Goal: Register for event/course

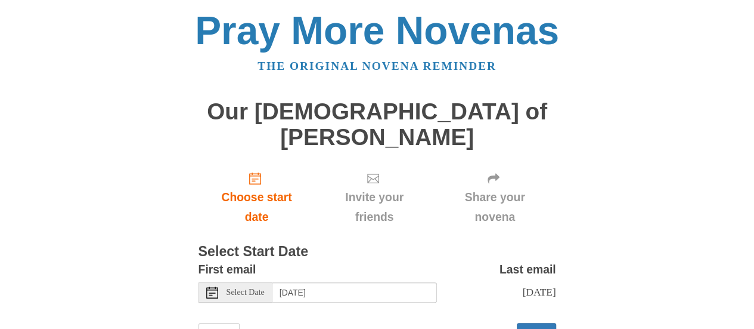
click at [268, 282] on div "Select Date" at bounding box center [236, 292] width 74 height 20
click at [265, 288] on span "Select Date" at bounding box center [246, 292] width 38 height 8
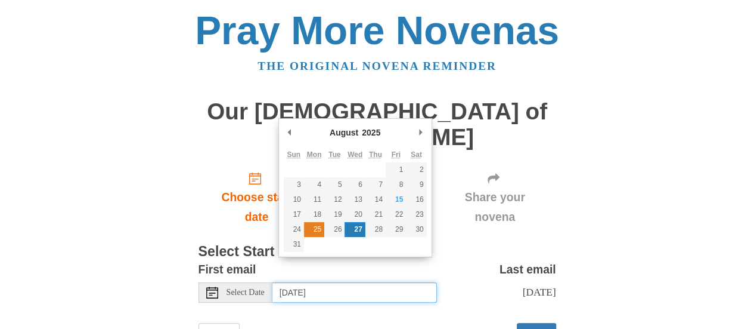
type input "Monday, August 25th"
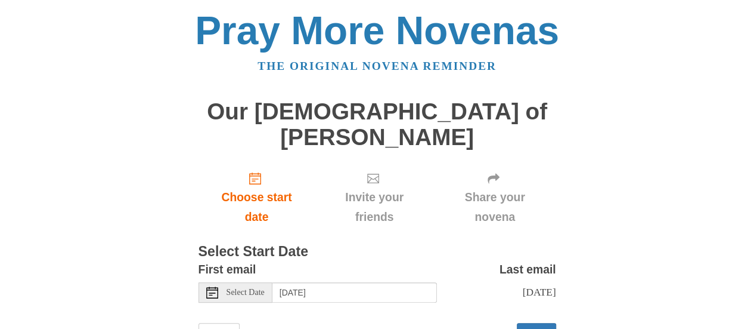
scroll to position [39, 0]
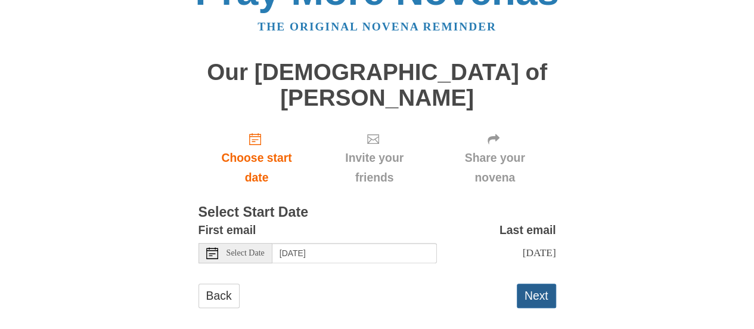
click at [526, 283] on button "Next" at bounding box center [536, 295] width 39 height 24
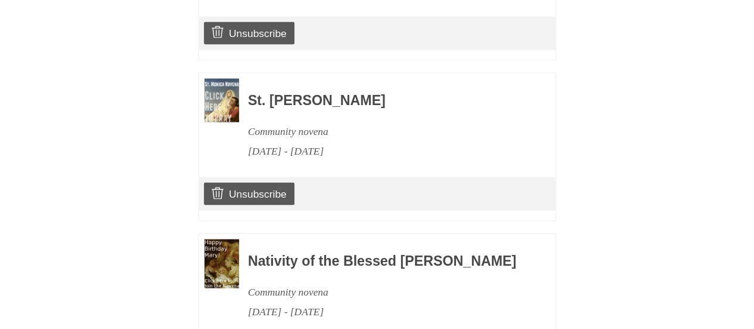
scroll to position [1307, 0]
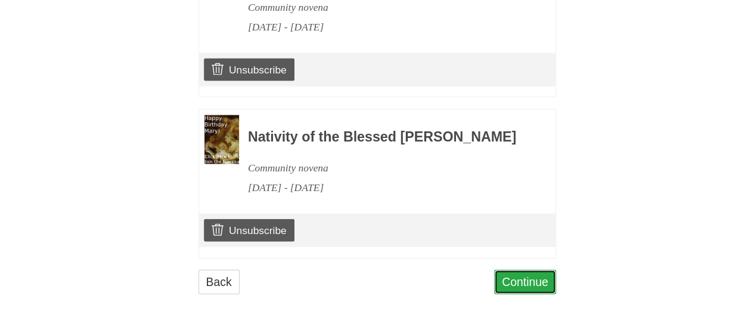
click at [538, 283] on link "Continue" at bounding box center [525, 282] width 62 height 24
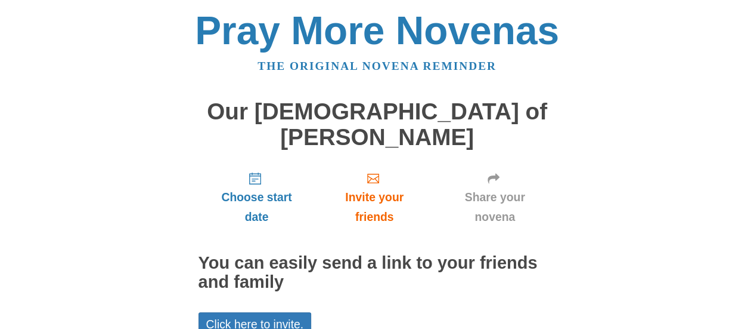
scroll to position [95, 0]
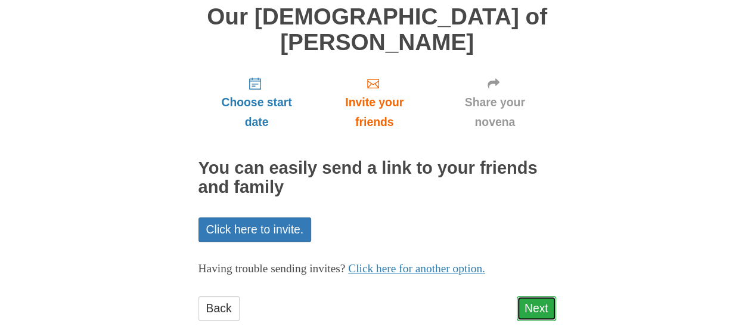
click at [544, 296] on link "Next" at bounding box center [536, 308] width 39 height 24
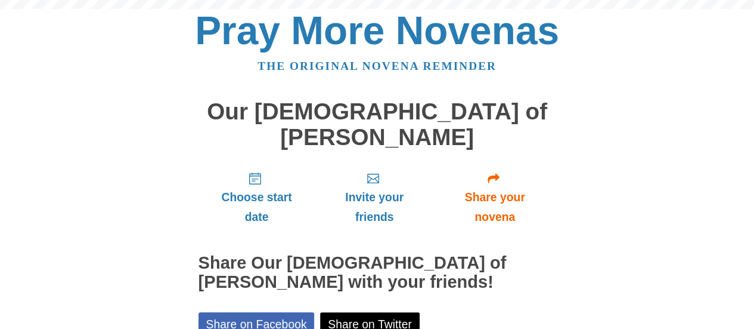
scroll to position [149, 0]
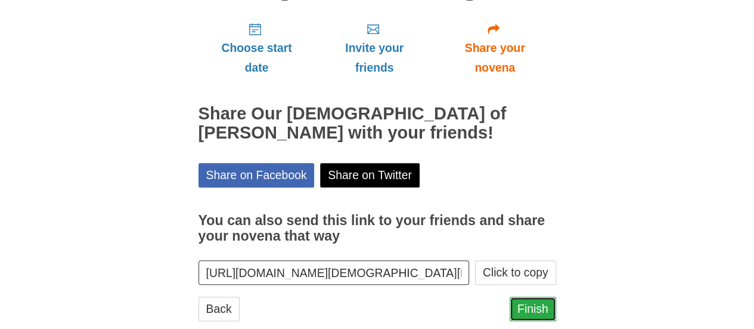
click at [545, 296] on link "Finish" at bounding box center [533, 308] width 47 height 24
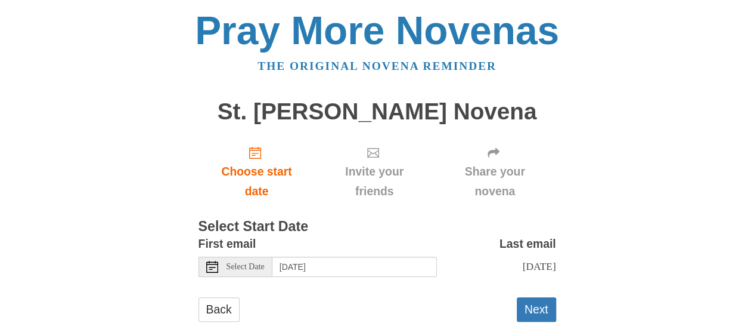
scroll to position [27, 0]
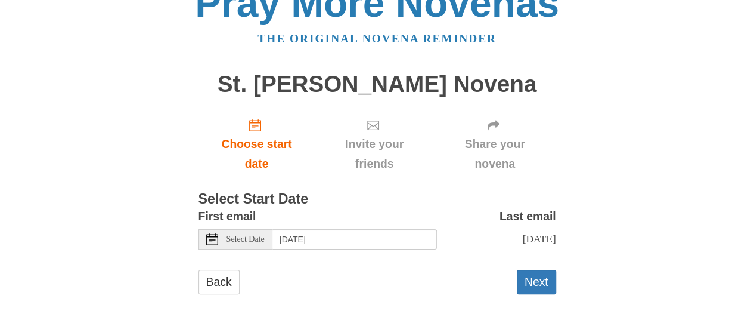
click at [230, 247] on div "Select Date" at bounding box center [236, 239] width 74 height 20
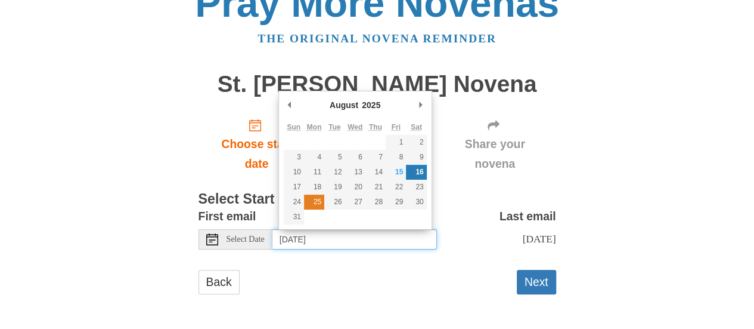
type input "Monday, August 25th"
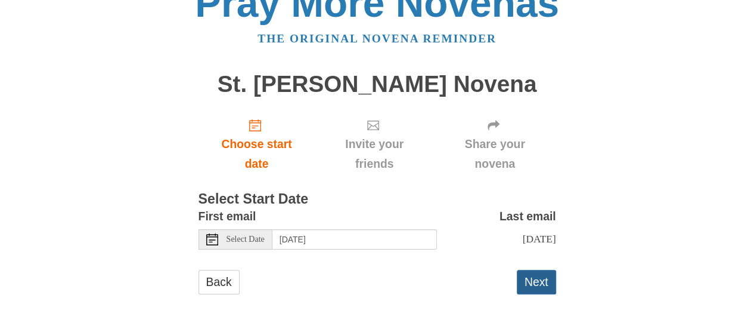
click at [538, 292] on button "Next" at bounding box center [536, 282] width 39 height 24
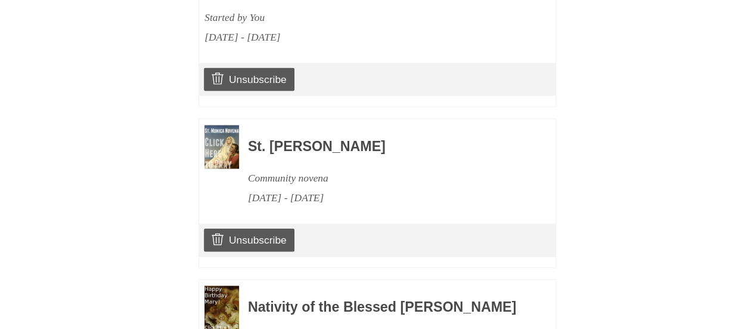
scroll to position [1467, 0]
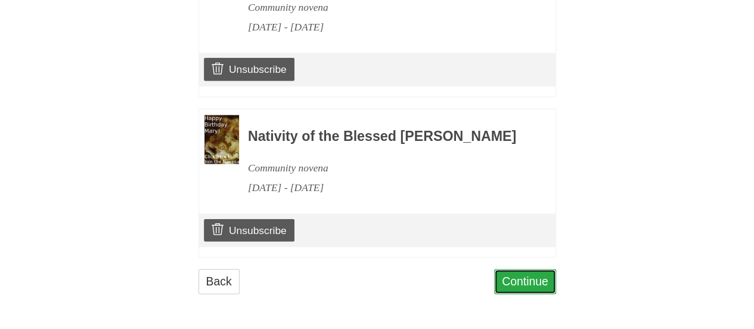
click at [540, 277] on link "Continue" at bounding box center [525, 281] width 62 height 24
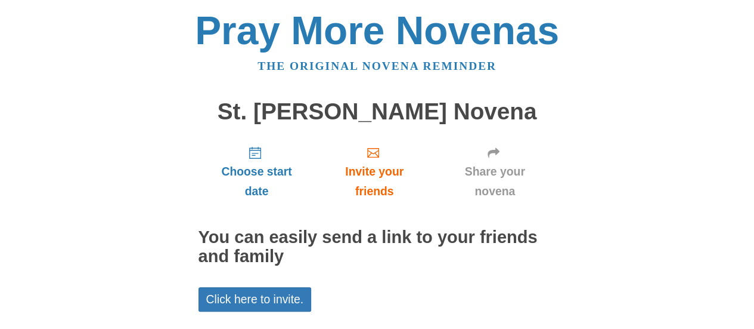
scroll to position [95, 0]
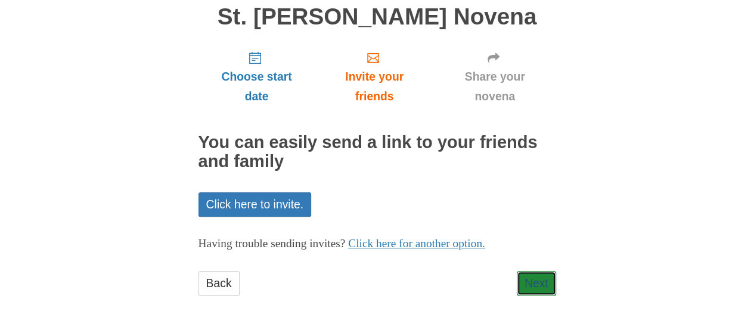
click at [540, 277] on link "Next" at bounding box center [536, 283] width 39 height 24
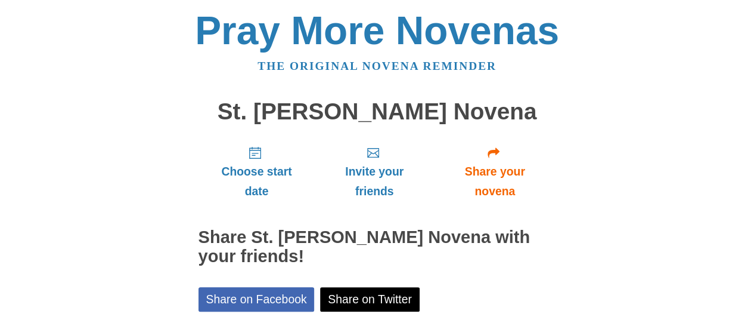
scroll to position [149, 0]
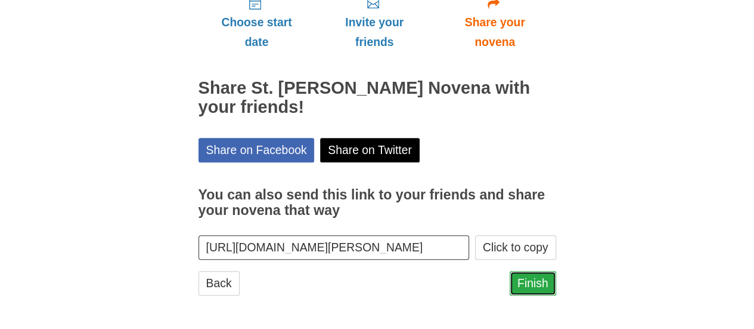
click at [546, 280] on link "Finish" at bounding box center [533, 283] width 47 height 24
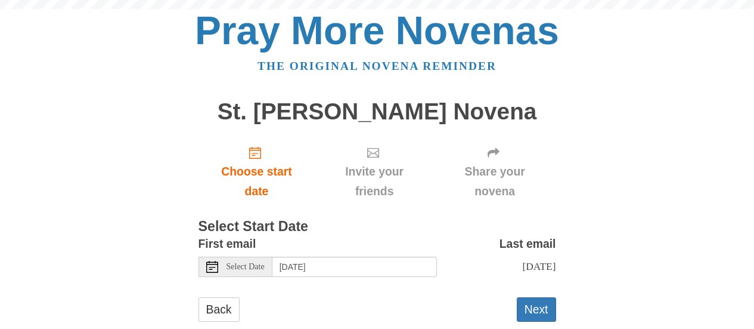
scroll to position [27, 0]
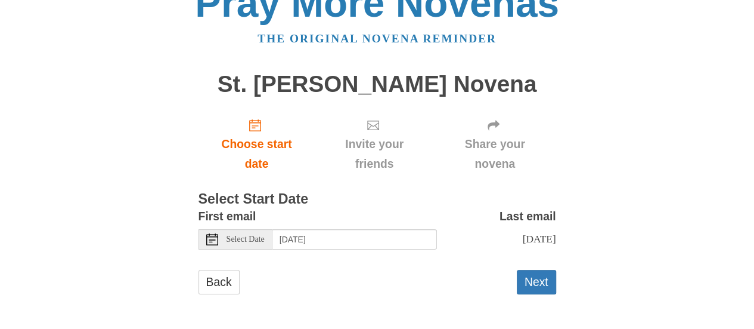
click at [239, 234] on div "Select Date" at bounding box center [236, 239] width 74 height 20
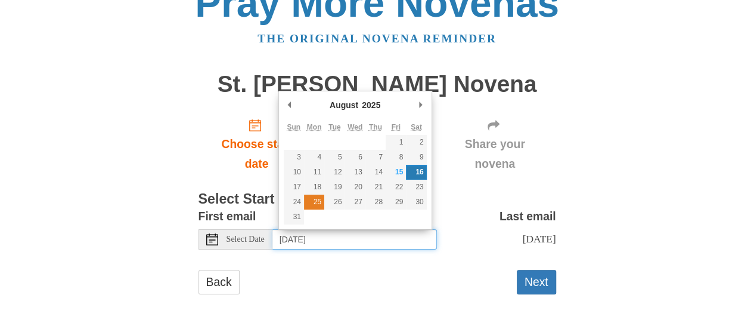
type input "Monday, August 25th"
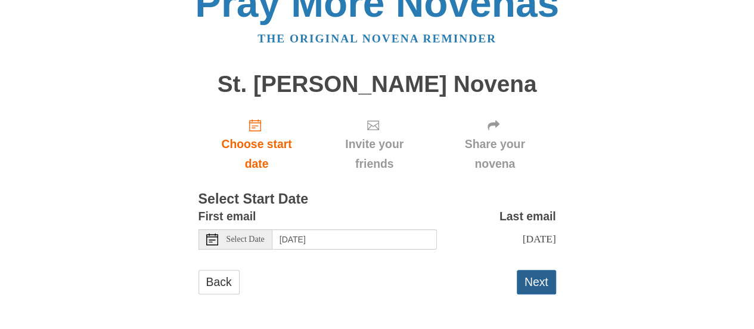
click at [536, 294] on button "Next" at bounding box center [536, 282] width 39 height 24
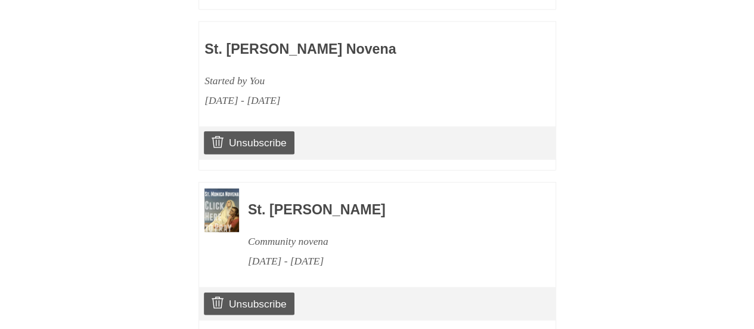
scroll to position [1627, 0]
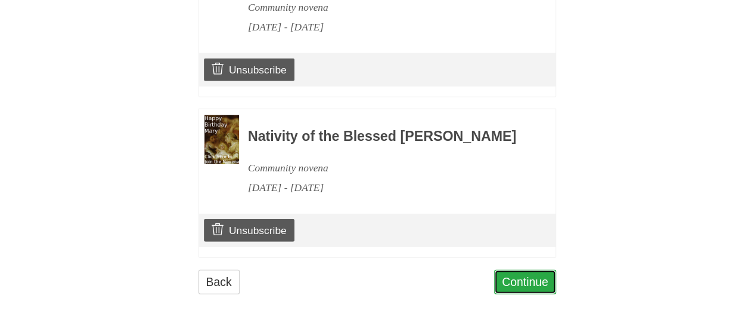
click at [512, 280] on link "Continue" at bounding box center [525, 282] width 62 height 24
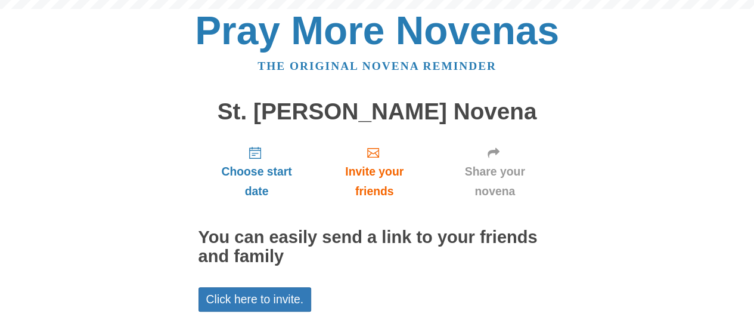
scroll to position [95, 0]
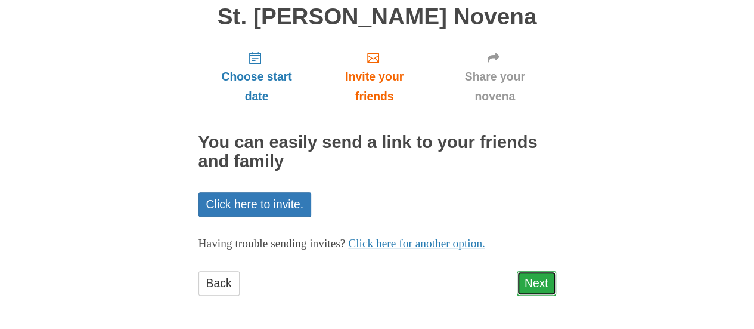
click at [533, 286] on link "Next" at bounding box center [536, 283] width 39 height 24
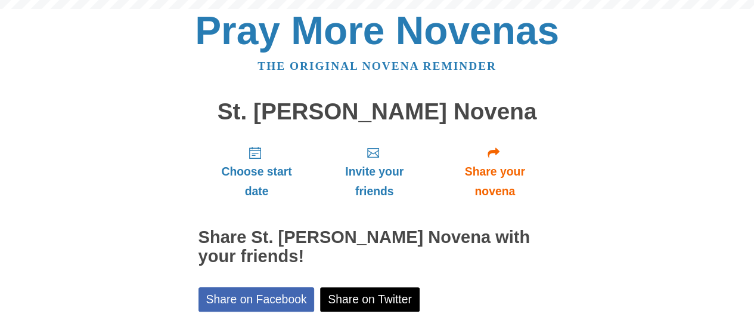
scroll to position [149, 0]
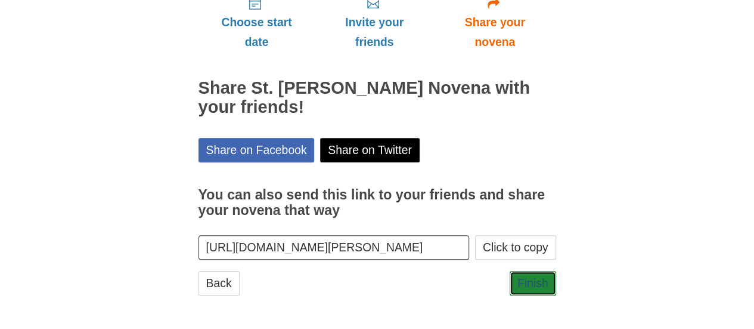
click at [533, 286] on link "Finish" at bounding box center [533, 283] width 47 height 24
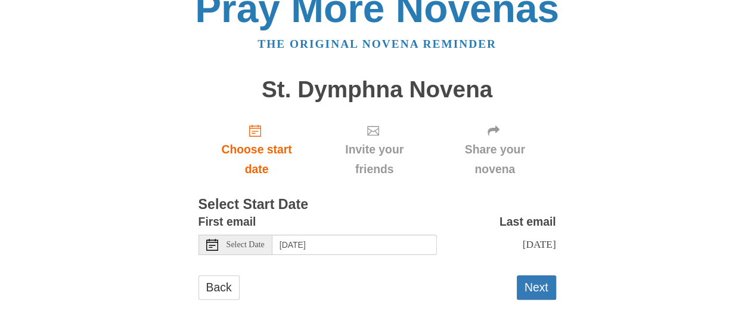
scroll to position [23, 0]
click at [222, 246] on div "Select Date" at bounding box center [236, 244] width 74 height 20
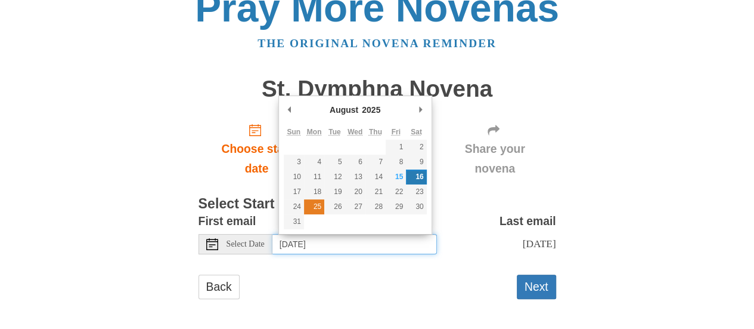
type input "Monday, August 25th"
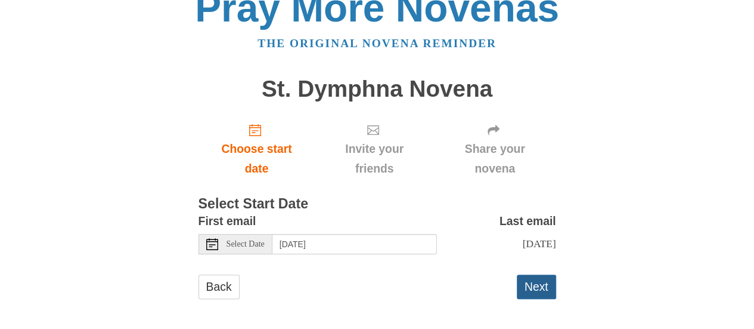
click at [555, 297] on button "Next" at bounding box center [536, 286] width 39 height 24
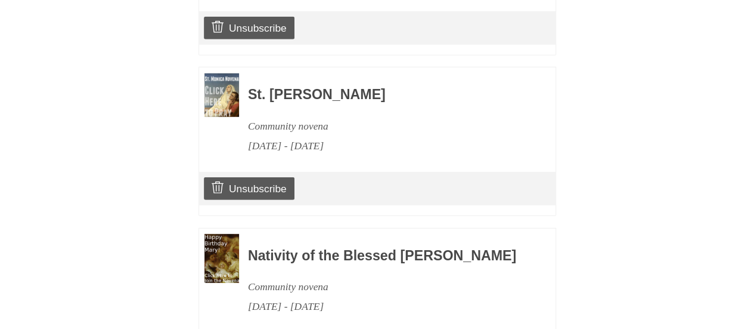
scroll to position [1787, 0]
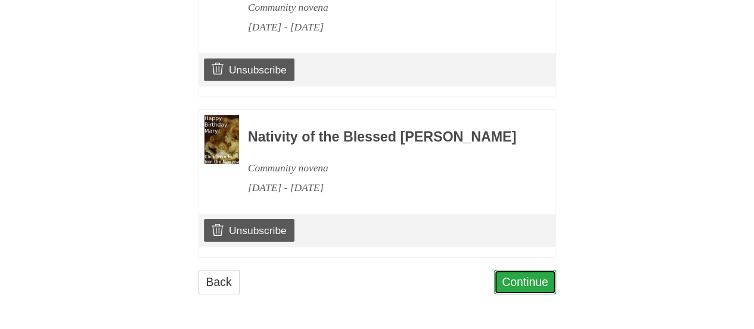
click at [523, 278] on link "Continue" at bounding box center [525, 282] width 62 height 24
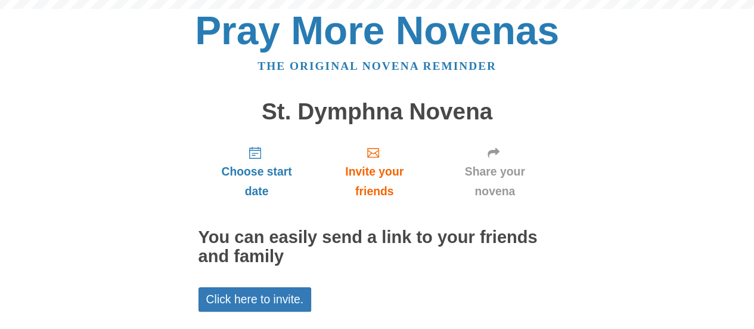
scroll to position [95, 0]
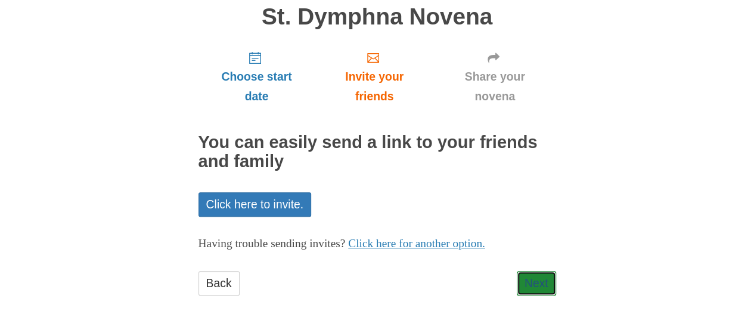
click at [523, 278] on link "Next" at bounding box center [536, 283] width 39 height 24
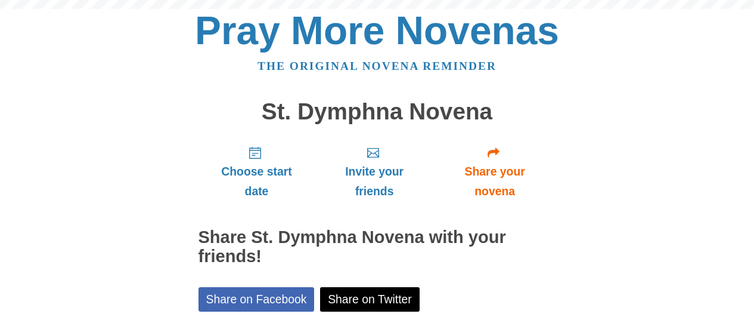
scroll to position [149, 0]
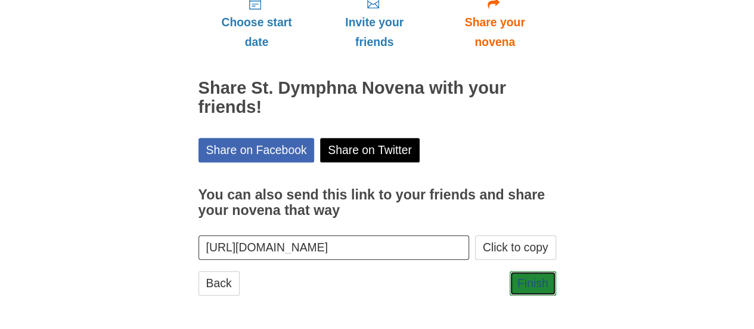
click at [523, 278] on link "Finish" at bounding box center [533, 283] width 47 height 24
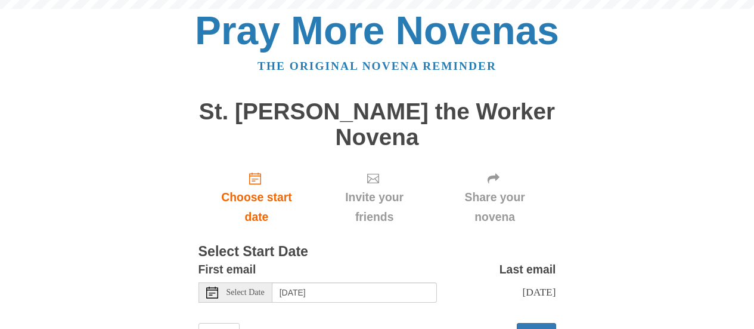
scroll to position [27, 0]
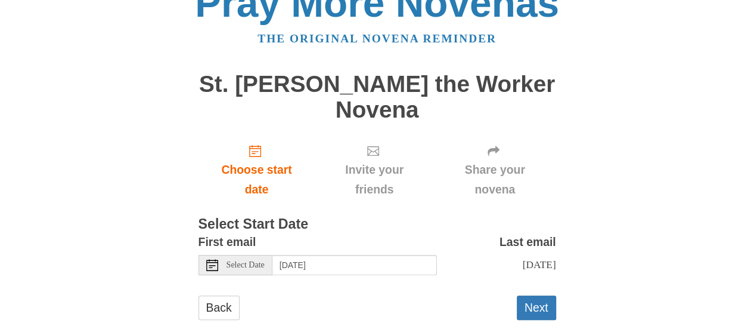
click at [240, 261] on span "Select Date" at bounding box center [246, 265] width 38 height 8
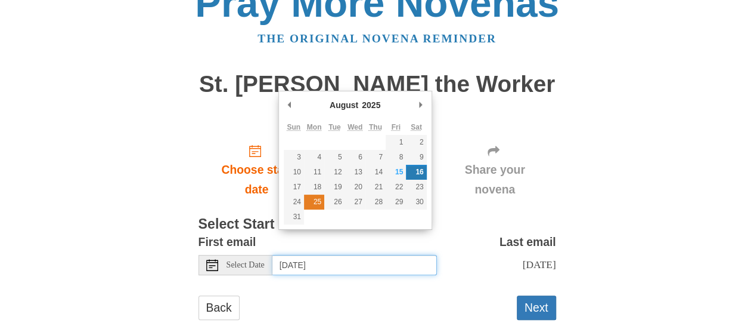
type input "Monday, August 25th"
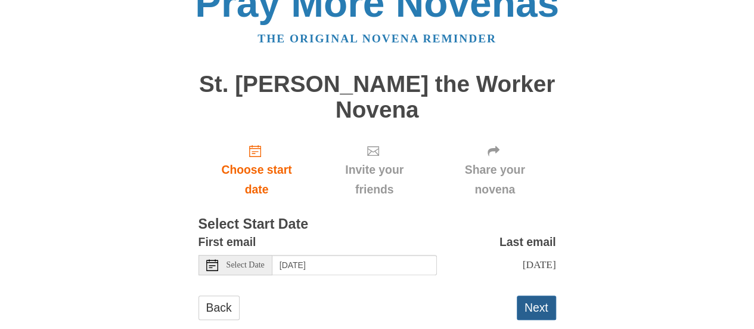
click at [530, 298] on button "Next" at bounding box center [536, 307] width 39 height 24
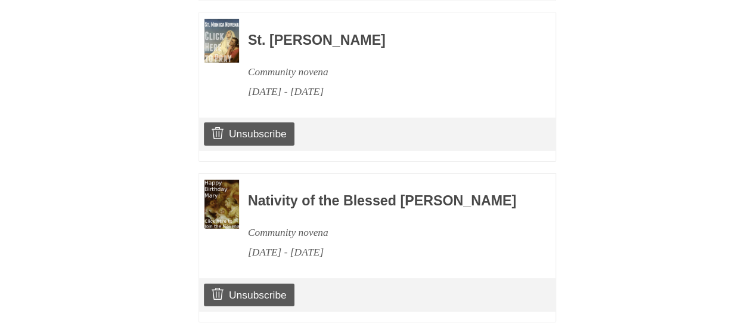
scroll to position [1946, 0]
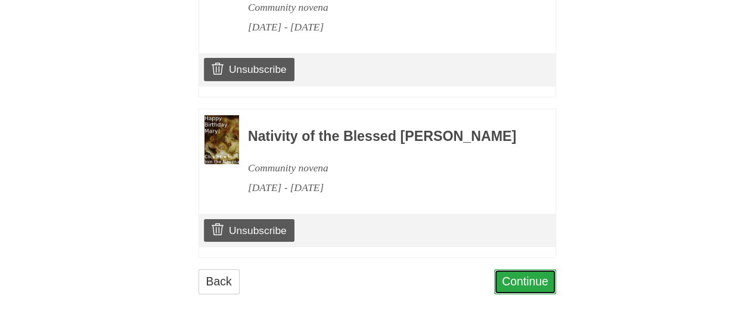
click at [531, 285] on link "Continue" at bounding box center [525, 281] width 62 height 24
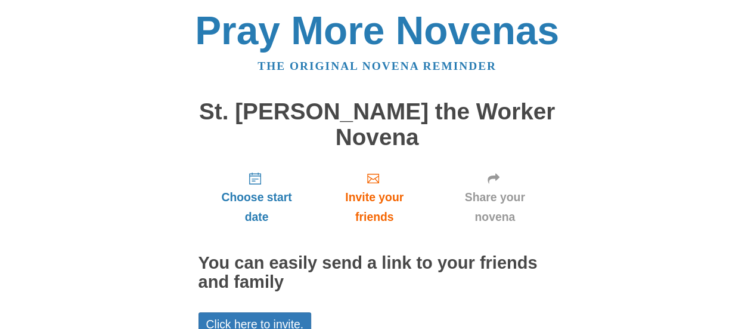
scroll to position [95, 0]
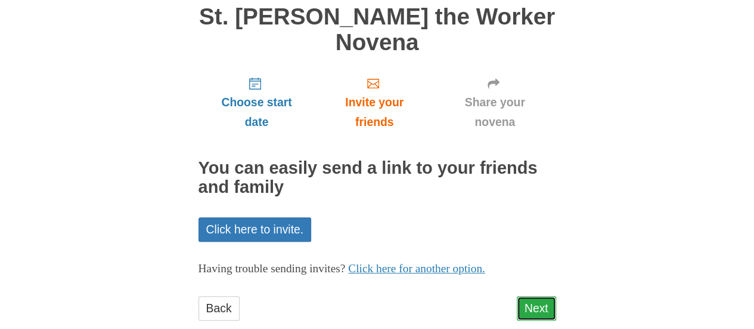
click at [538, 296] on link "Next" at bounding box center [536, 308] width 39 height 24
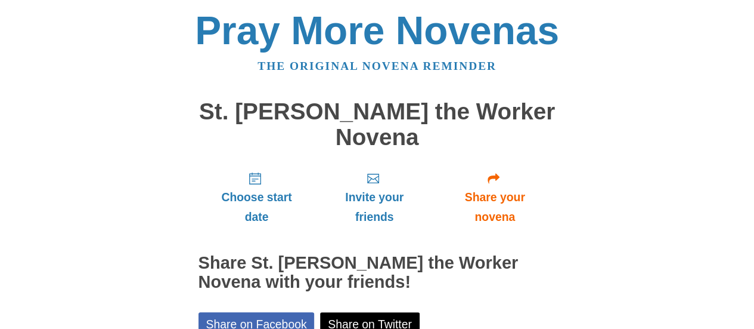
scroll to position [149, 0]
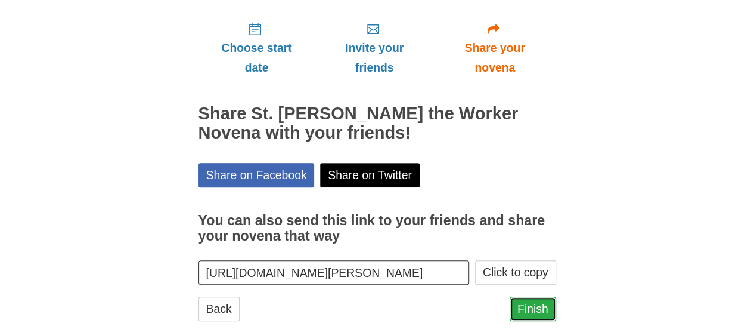
click at [541, 296] on link "Finish" at bounding box center [533, 308] width 47 height 24
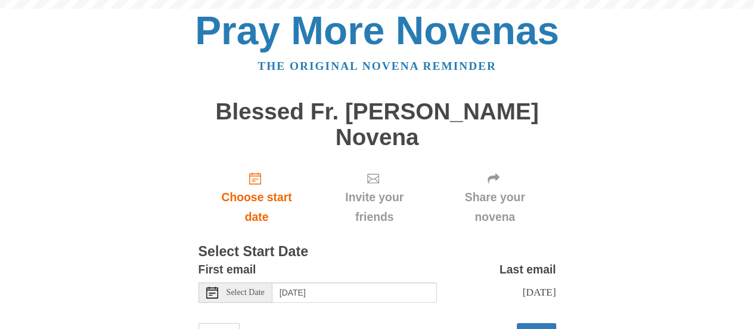
scroll to position [52, 0]
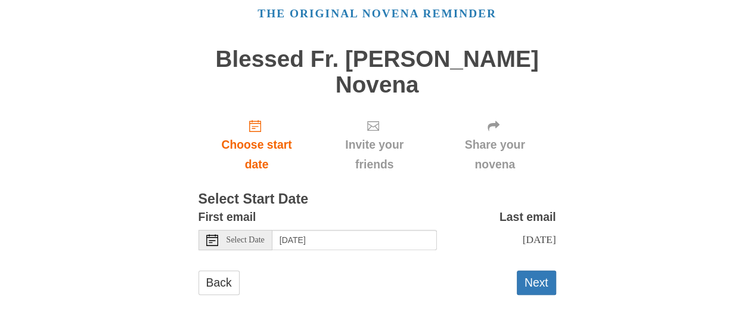
click at [238, 246] on div "Select Date" at bounding box center [236, 240] width 74 height 20
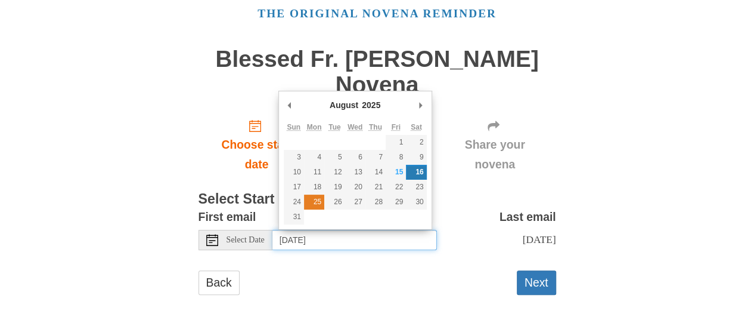
type input "[DATE]"
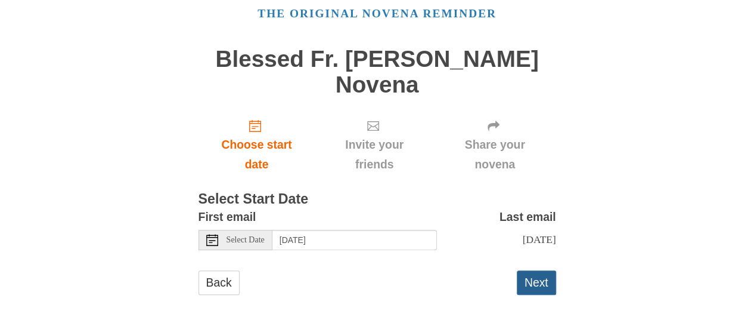
click at [530, 295] on button "Next" at bounding box center [536, 282] width 39 height 24
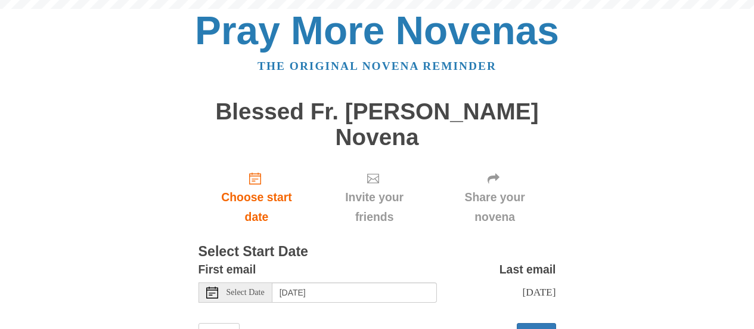
scroll to position [52, 0]
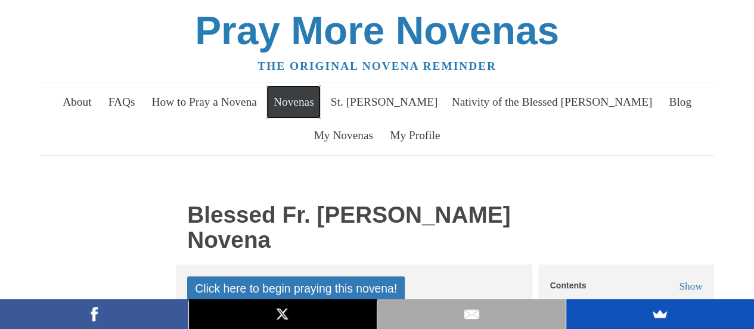
click at [321, 109] on link "Novenas" at bounding box center [294, 101] width 54 height 33
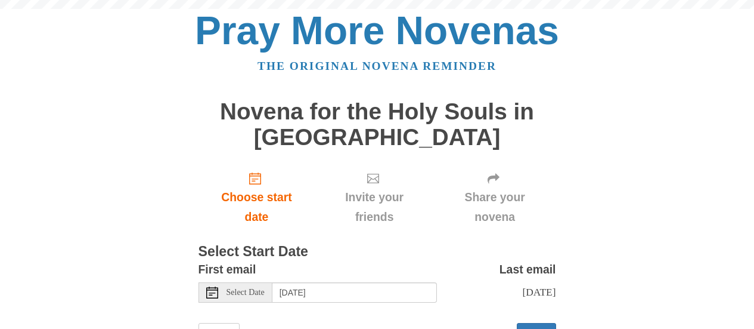
scroll to position [52, 0]
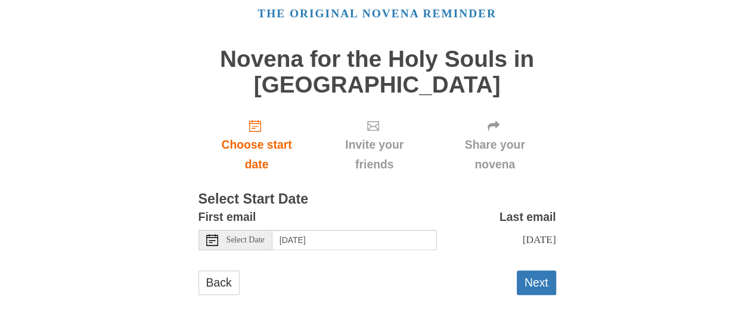
click at [248, 248] on div "Select Date" at bounding box center [236, 240] width 74 height 20
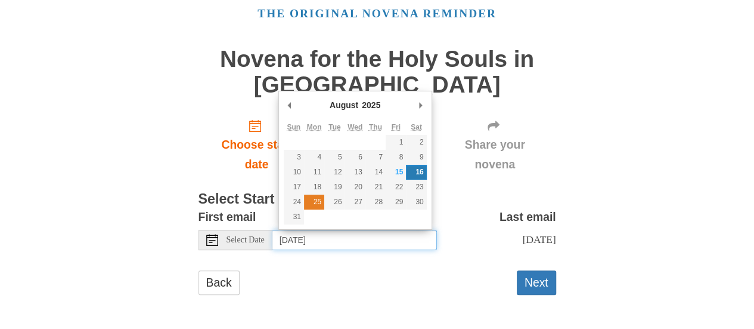
type input "Monday, August 25th"
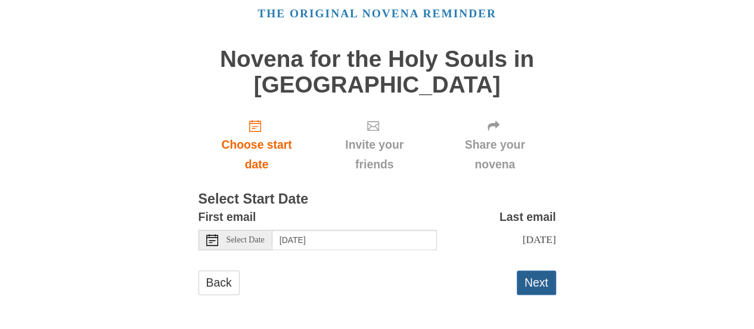
click at [536, 292] on button "Next" at bounding box center [536, 282] width 39 height 24
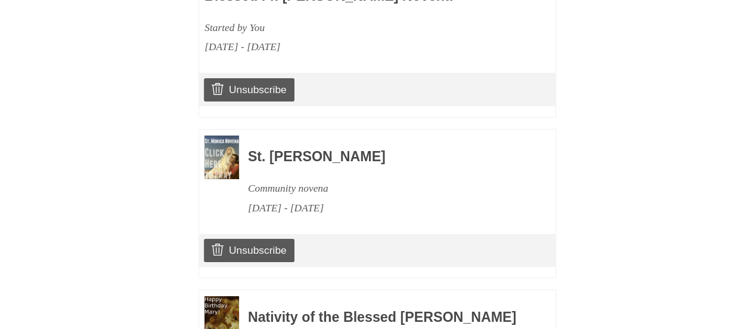
scroll to position [2291, 0]
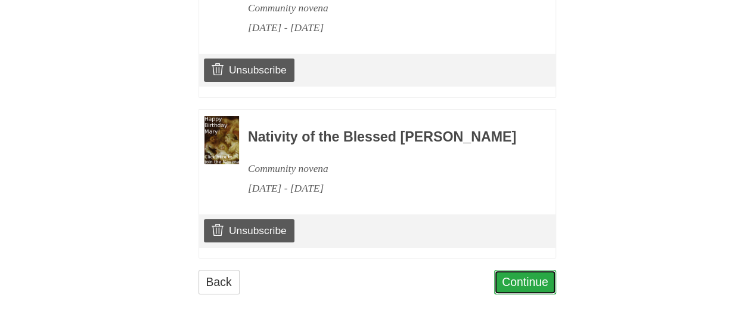
click at [534, 278] on link "Continue" at bounding box center [525, 282] width 62 height 24
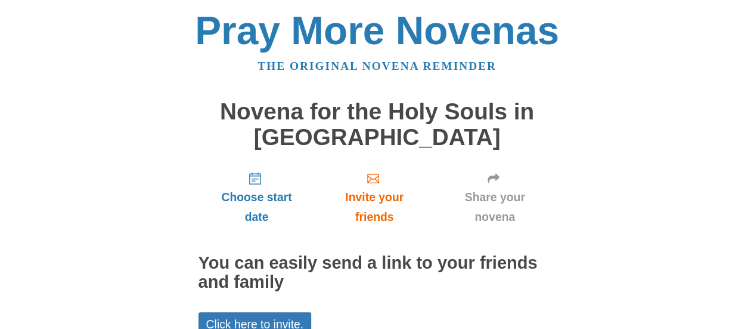
scroll to position [120, 0]
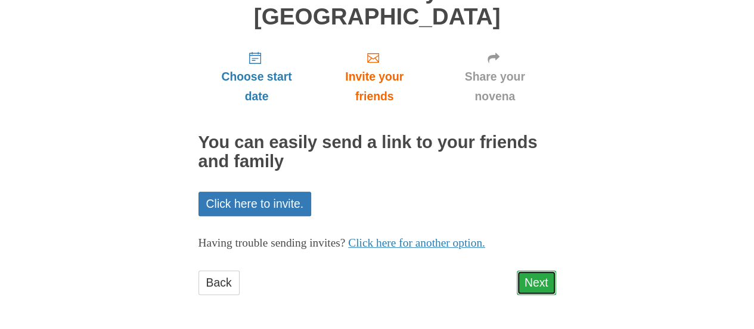
click at [534, 274] on link "Next" at bounding box center [536, 282] width 39 height 24
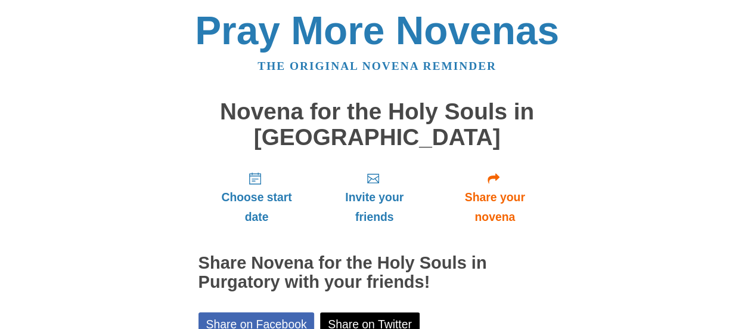
scroll to position [174, 0]
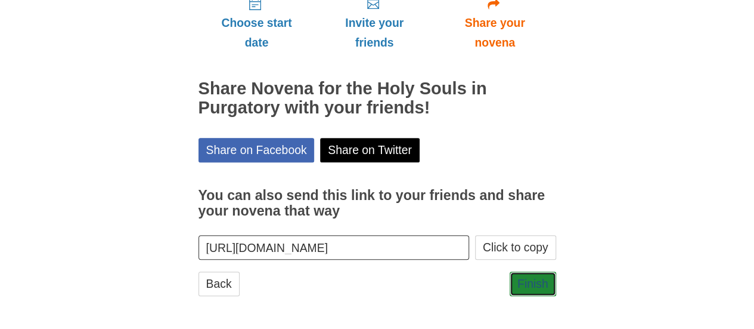
click at [534, 274] on link "Finish" at bounding box center [533, 283] width 47 height 24
